Goal: Check status: Check status

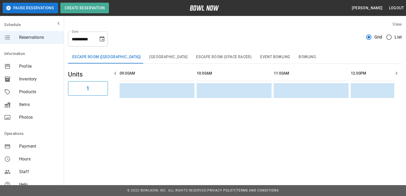
click at [296, 56] on button "Bowling" at bounding box center [307, 57] width 26 height 13
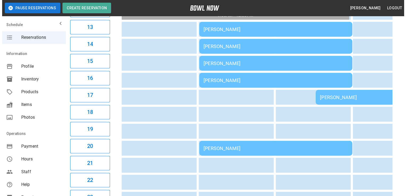
scroll to position [264, 0]
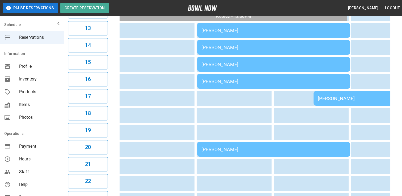
click at [214, 65] on div "Jaclyn Mercure" at bounding box center [273, 65] width 144 height 6
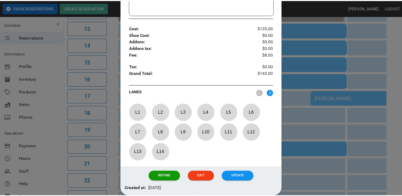
scroll to position [193, 0]
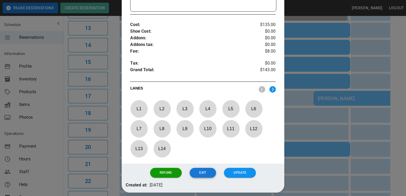
click at [202, 174] on button "Exit" at bounding box center [203, 173] width 26 height 10
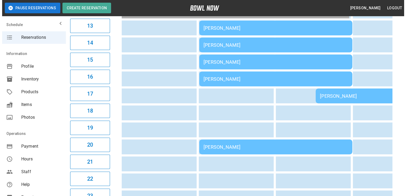
scroll to position [267, 0]
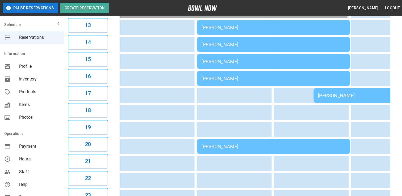
click at [211, 142] on td "Kayla Dwyer" at bounding box center [273, 146] width 153 height 15
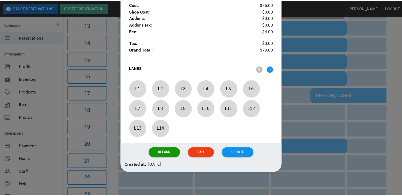
scroll to position [214, 0]
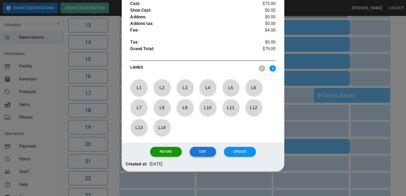
click at [200, 151] on button "Exit" at bounding box center [203, 152] width 26 height 10
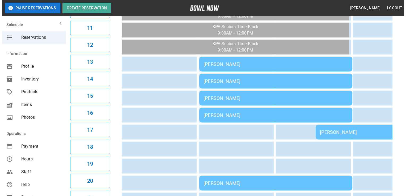
scroll to position [230, 0]
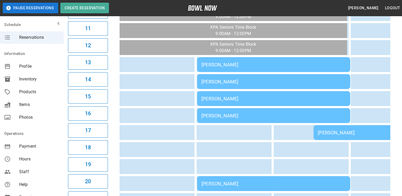
click at [233, 97] on div "Jaclyn Mercure" at bounding box center [273, 99] width 144 height 6
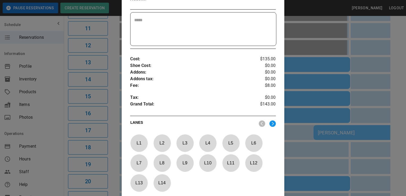
scroll to position [216, 0]
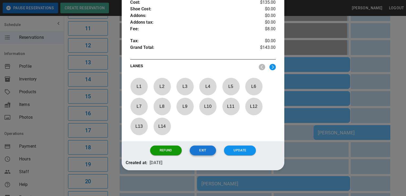
click at [201, 149] on button "Exit" at bounding box center [203, 151] width 26 height 10
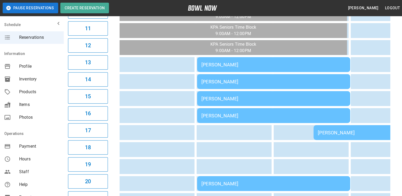
click at [337, 135] on td "Elisa Kane" at bounding box center [389, 132] width 153 height 15
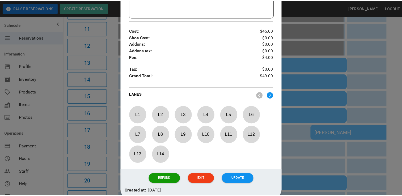
scroll to position [187, 0]
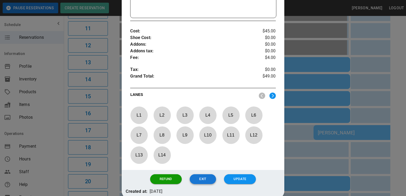
click at [199, 177] on button "Exit" at bounding box center [203, 179] width 26 height 10
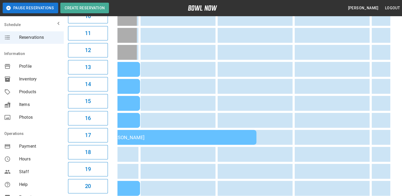
scroll to position [0, 245]
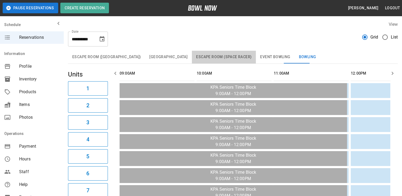
click at [206, 57] on button "Escape Room (Space Racer)" at bounding box center [224, 57] width 64 height 13
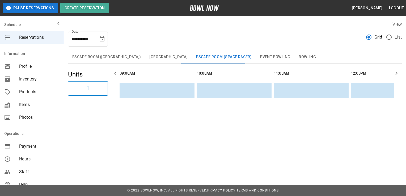
click at [167, 59] on button "[GEOGRAPHIC_DATA]" at bounding box center [168, 57] width 47 height 13
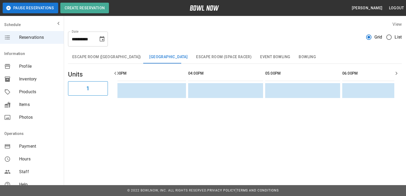
click at [194, 56] on button "Escape Room (Space Racer)" at bounding box center [224, 57] width 64 height 13
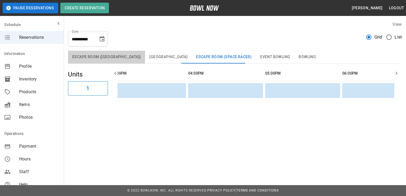
click at [122, 57] on button "Escape Room ([GEOGRAPHIC_DATA])" at bounding box center [106, 57] width 77 height 13
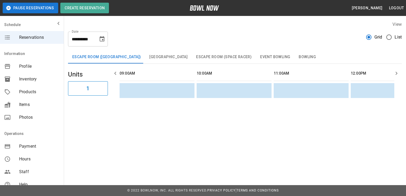
click at [295, 58] on button "Bowling" at bounding box center [307, 57] width 26 height 13
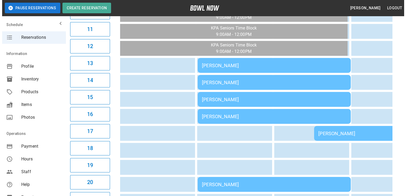
scroll to position [230, 0]
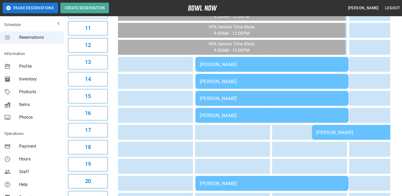
click at [224, 65] on div "Amy Rollins" at bounding box center [272, 65] width 144 height 6
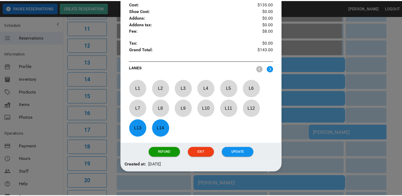
scroll to position [228, 0]
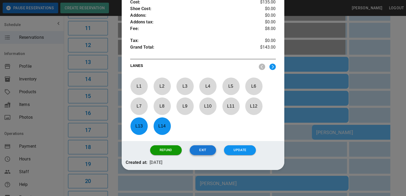
click at [199, 152] on button "Exit" at bounding box center [203, 150] width 26 height 10
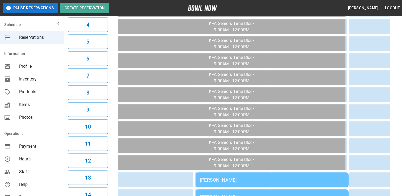
scroll to position [0, 0]
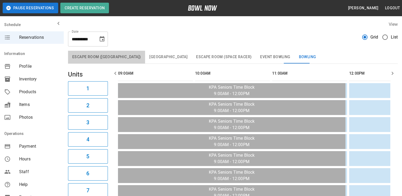
click at [114, 57] on button "Escape Room ([GEOGRAPHIC_DATA])" at bounding box center [106, 57] width 77 height 13
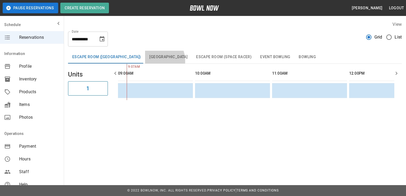
click at [152, 61] on button "[GEOGRAPHIC_DATA]" at bounding box center [168, 57] width 47 height 13
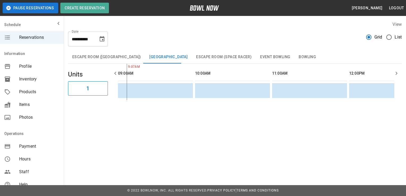
click at [192, 54] on button "Escape Room (Space Racer)" at bounding box center [224, 57] width 64 height 13
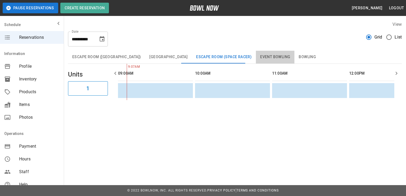
click at [261, 54] on button "Event Bowling" at bounding box center [275, 57] width 39 height 13
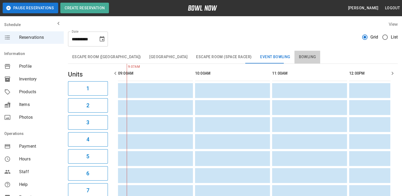
click at [294, 55] on button "Bowling" at bounding box center [307, 57] width 26 height 13
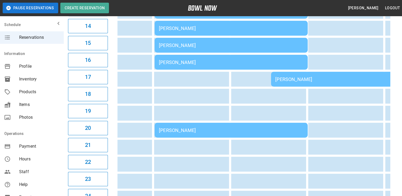
scroll to position [0, 44]
